Goal: Information Seeking & Learning: Learn about a topic

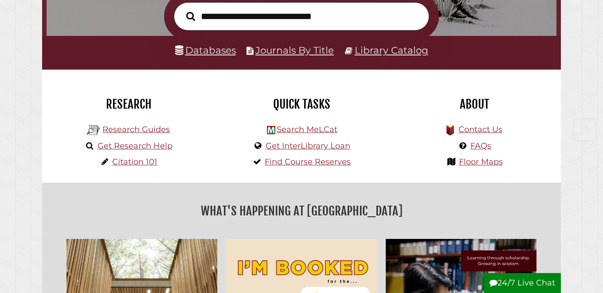
scroll to position [155, 0]
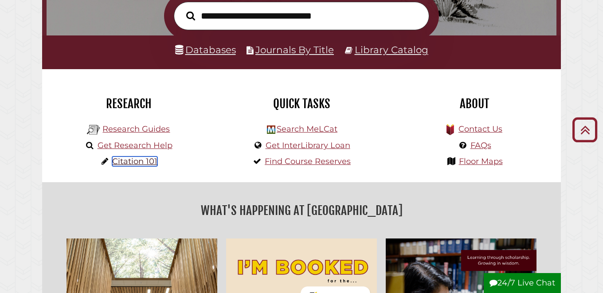
click at [147, 162] on link "Citation 101" at bounding box center [134, 161] width 45 height 10
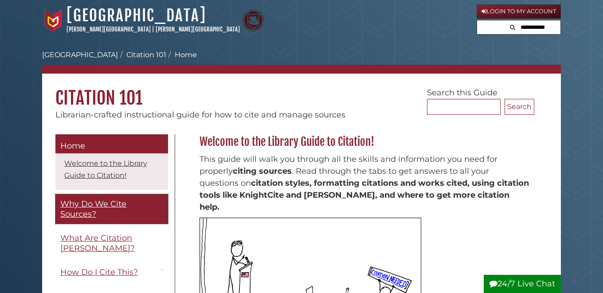
click at [96, 213] on span "Why Do We Cite Sources?" at bounding box center [93, 209] width 66 height 20
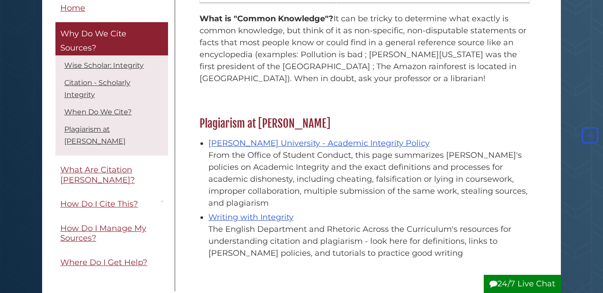
scroll to position [990, 0]
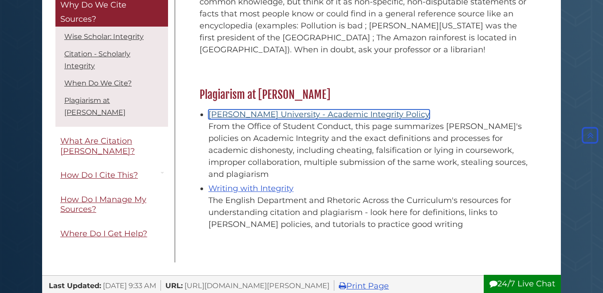
click at [272, 110] on link "[PERSON_NAME] University - Academic Integrity Policy" at bounding box center [318, 115] width 221 height 10
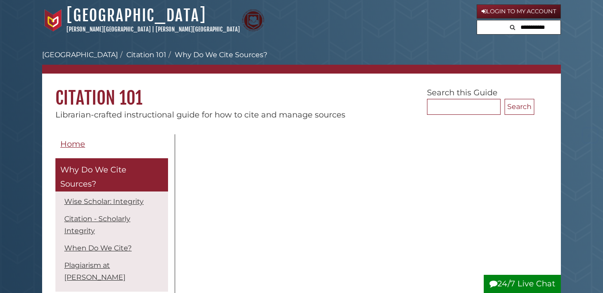
scroll to position [990, 0]
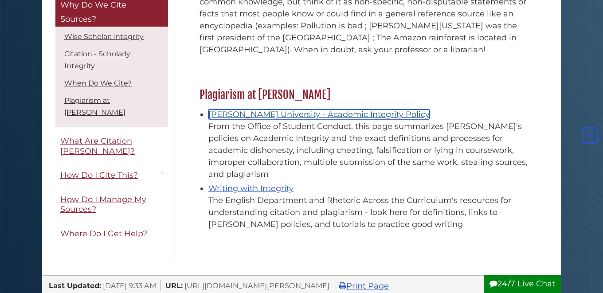
click at [250, 110] on link "Calvin University - Academic Integrity Policy" at bounding box center [318, 115] width 221 height 10
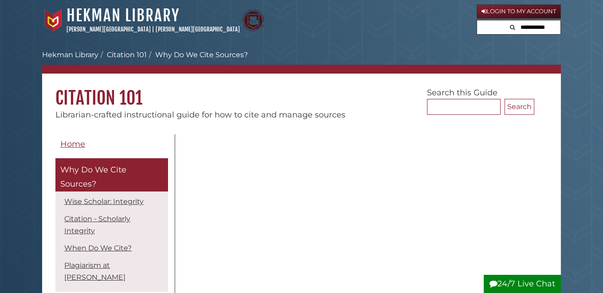
scroll to position [990, 0]
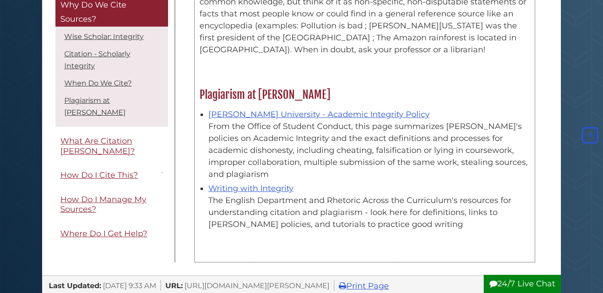
click at [242, 180] on li "Writing with Integrity The English Department and Rhetoric Across the Curriculu…" at bounding box center [368, 205] width 321 height 50
click at [241, 184] on link "Writing with Integrity" at bounding box center [250, 189] width 85 height 10
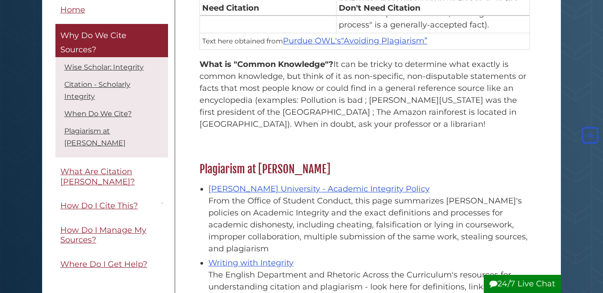
scroll to position [918, 0]
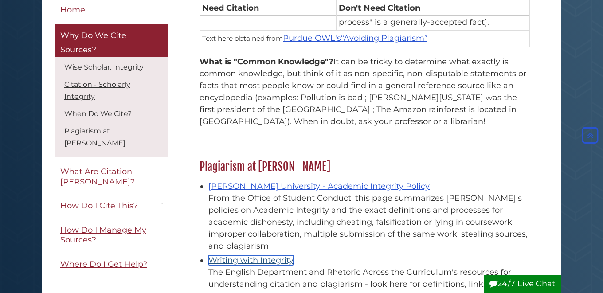
click at [236, 255] on link "Writing with Integrity" at bounding box center [250, 260] width 85 height 10
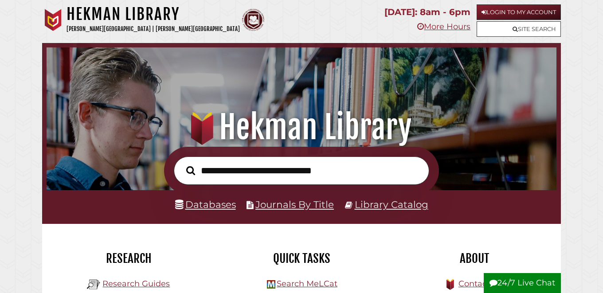
scroll to position [168, 505]
click at [297, 168] on input "text" at bounding box center [301, 170] width 255 height 29
type input "**********"
click at [182, 164] on button "Search" at bounding box center [191, 171] width 18 height 14
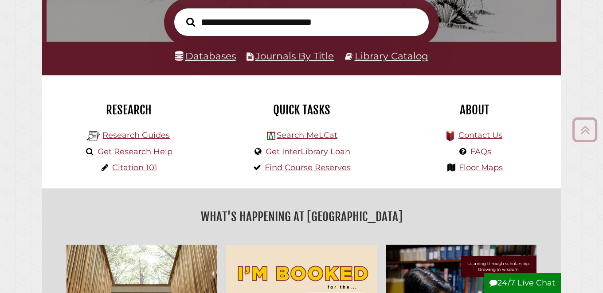
scroll to position [151, 0]
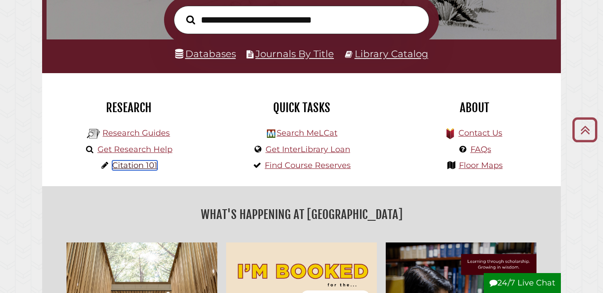
click at [141, 165] on link "Citation 101" at bounding box center [134, 165] width 45 height 10
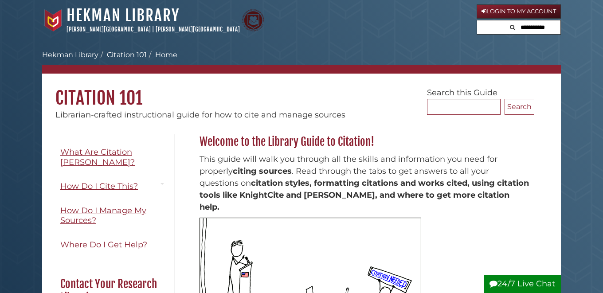
scroll to position [104, 0]
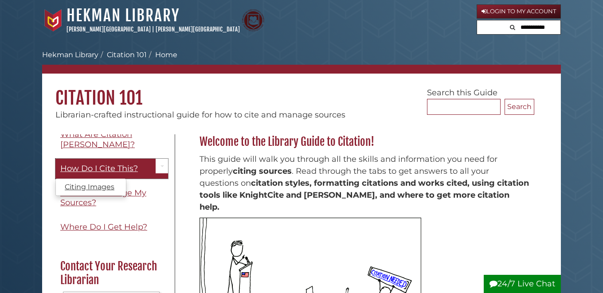
click at [134, 164] on link "How Do I Cite This?" at bounding box center [111, 169] width 113 height 20
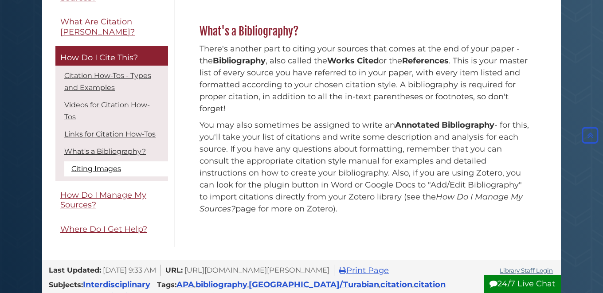
scroll to position [738, 0]
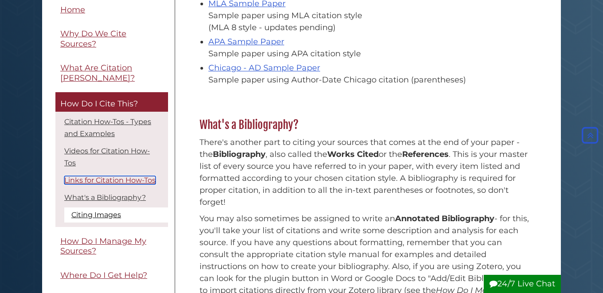
click at [145, 176] on link "Links for Citation How-Tos" at bounding box center [109, 180] width 91 height 8
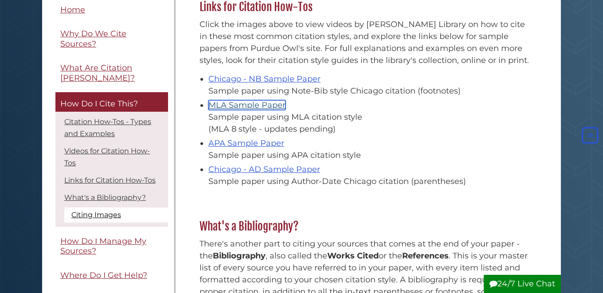
click at [258, 106] on link "MLA Sample Paper" at bounding box center [246, 105] width 77 height 10
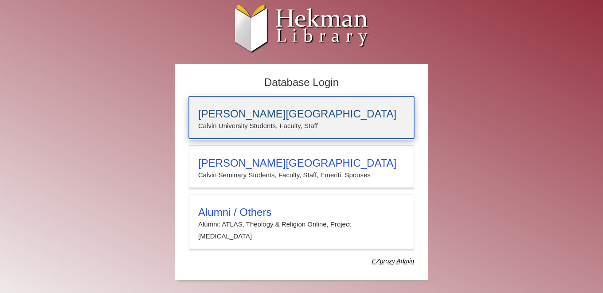
click at [266, 111] on h3 "[PERSON_NAME][GEOGRAPHIC_DATA]" at bounding box center [301, 114] width 207 height 12
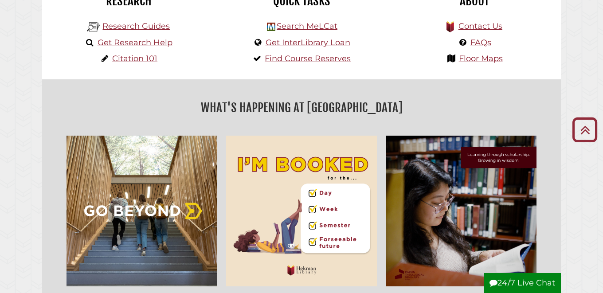
scroll to position [260, 0]
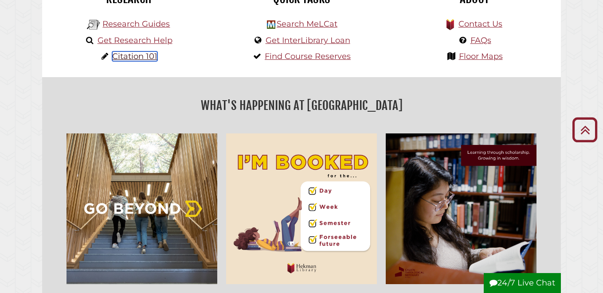
click at [145, 59] on link "Citation 101" at bounding box center [134, 56] width 45 height 10
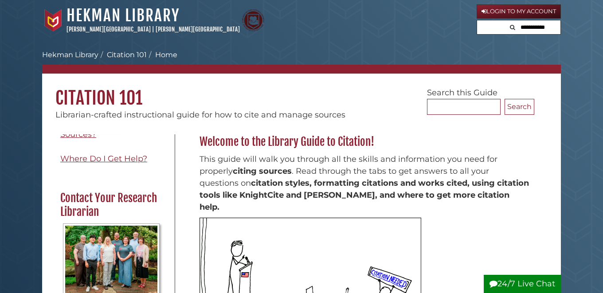
scroll to position [179, 0]
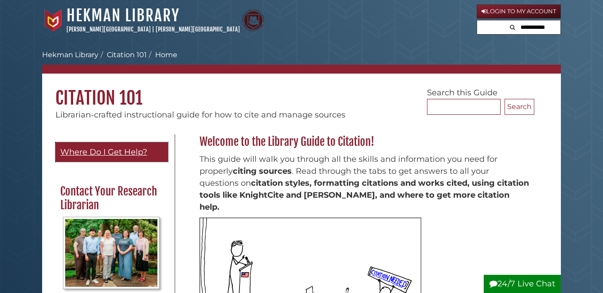
click at [127, 147] on span "Where Do I Get Help?" at bounding box center [103, 152] width 87 height 10
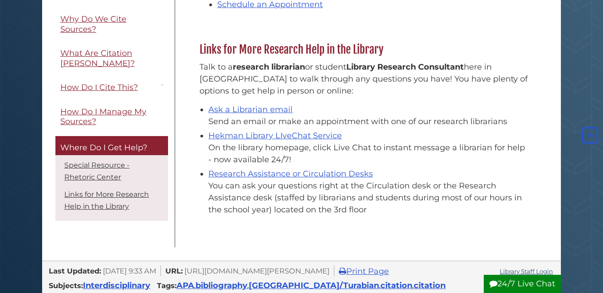
scroll to position [337, 0]
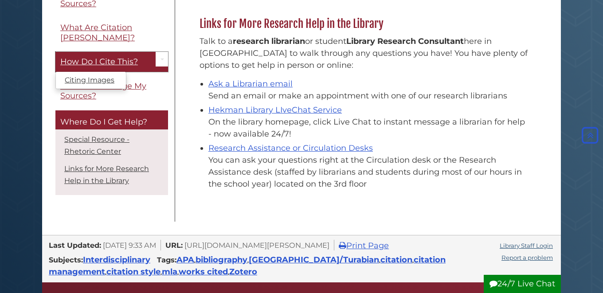
click at [115, 64] on span "How Do I Cite This?" at bounding box center [99, 62] width 78 height 10
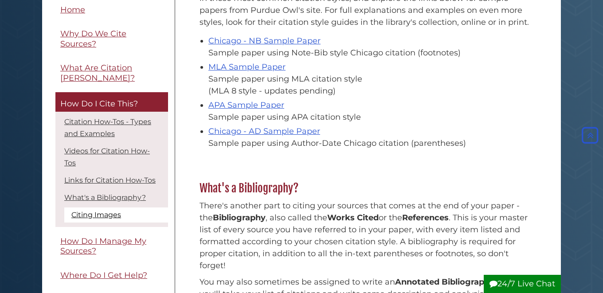
scroll to position [595, 0]
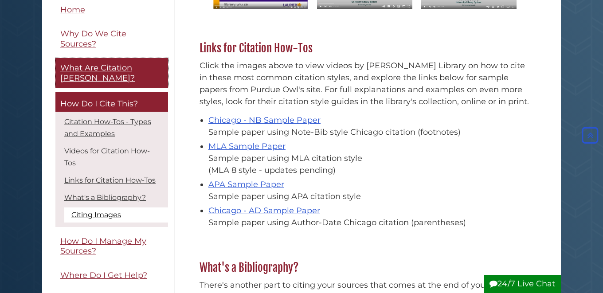
click at [98, 76] on link "What Are Citation [PERSON_NAME]?" at bounding box center [111, 74] width 113 height 30
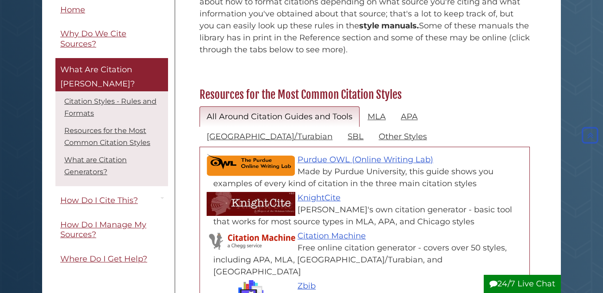
scroll to position [351, 0]
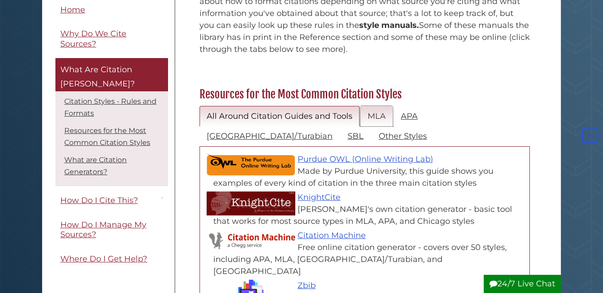
click at [370, 106] on link "MLA" at bounding box center [376, 116] width 32 height 21
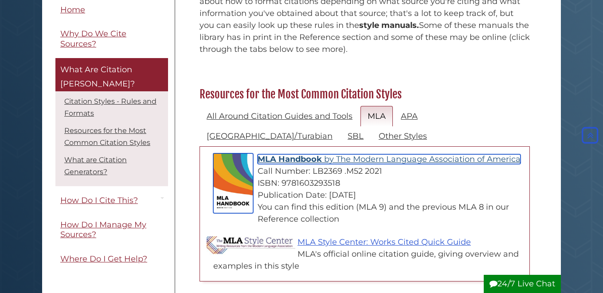
click at [386, 154] on span "The Modern Language Association of America" at bounding box center [428, 159] width 184 height 10
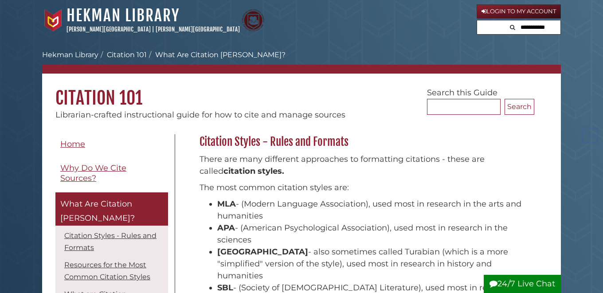
scroll to position [351, 0]
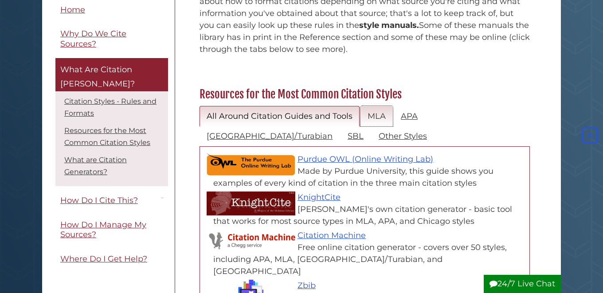
click at [377, 106] on link "MLA" at bounding box center [376, 116] width 32 height 21
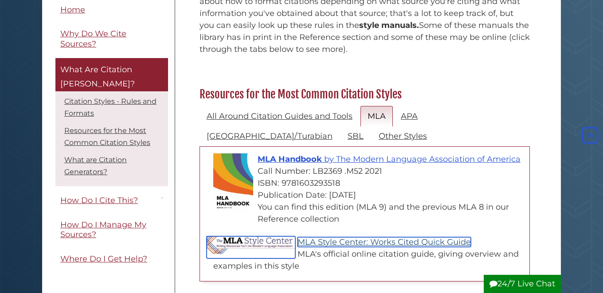
click at [382, 237] on link "MLA Style Center: Works Cited Quick Guide" at bounding box center [383, 242] width 173 height 10
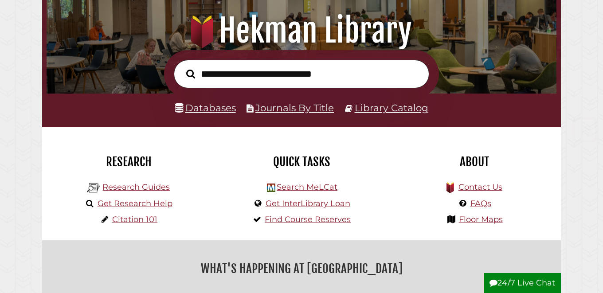
scroll to position [113, 0]
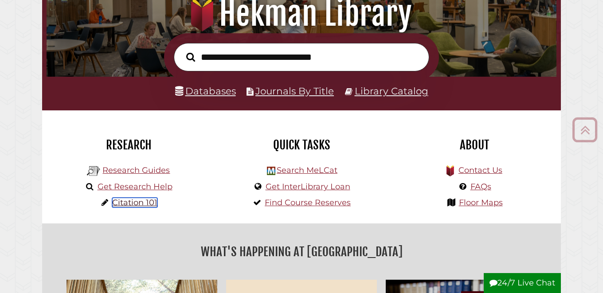
click at [138, 205] on link "Citation 101" at bounding box center [134, 203] width 45 height 10
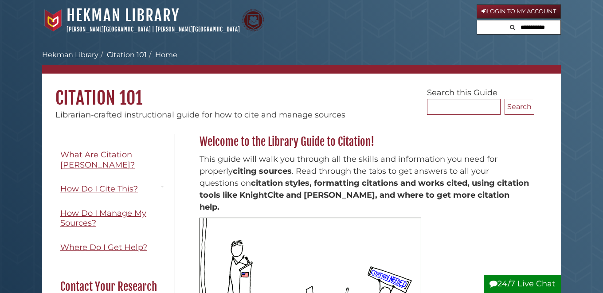
scroll to position [99, 0]
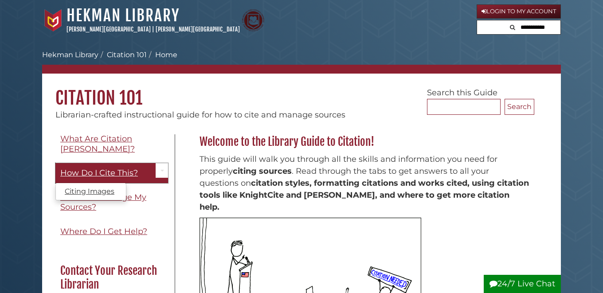
click at [134, 168] on span "How Do I Cite This?" at bounding box center [99, 173] width 78 height 10
